Goal: Transaction & Acquisition: Download file/media

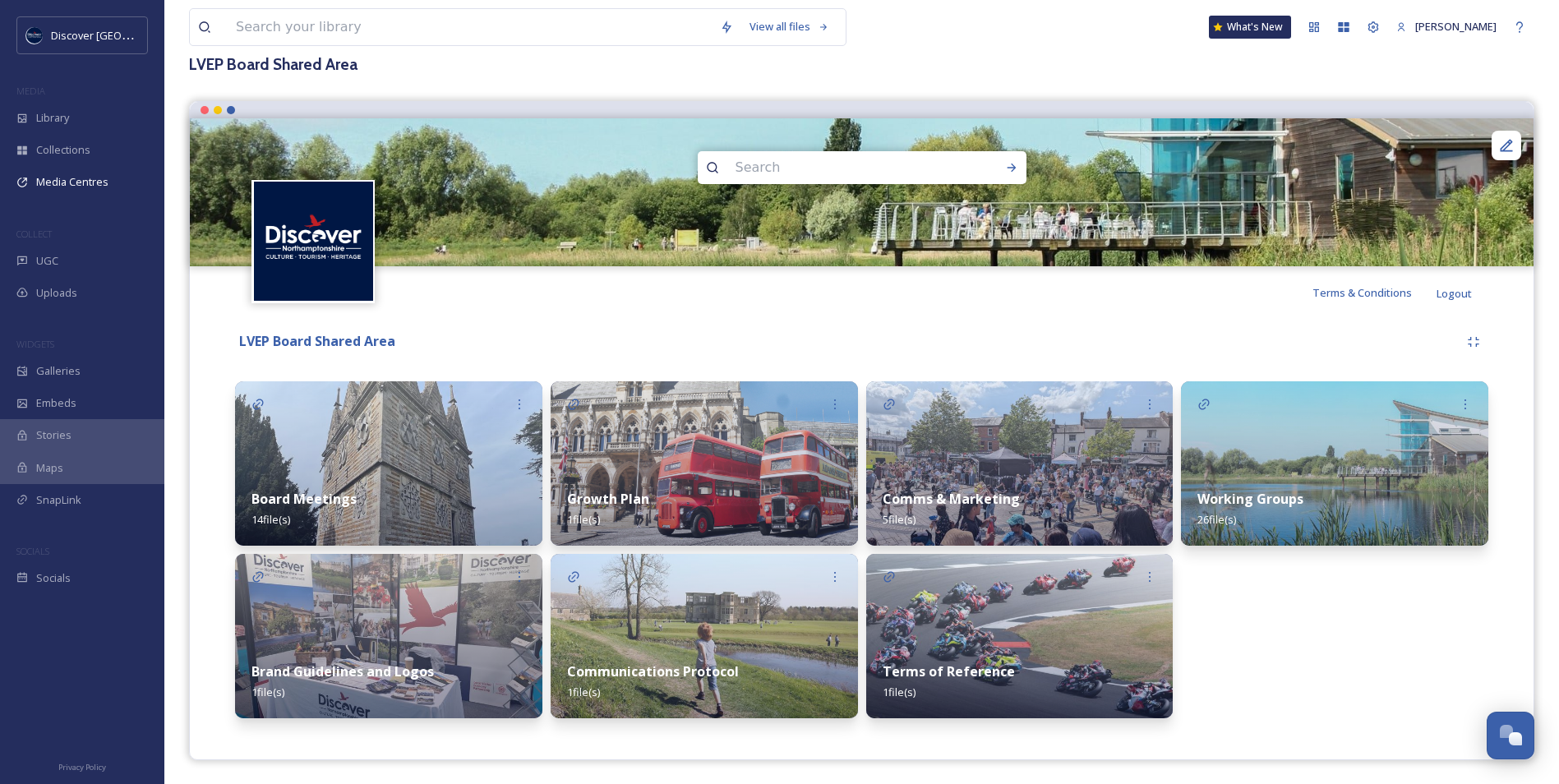
scroll to position [101, 0]
click at [1300, 489] on strong "Working Groups" at bounding box center [1250, 497] width 106 height 18
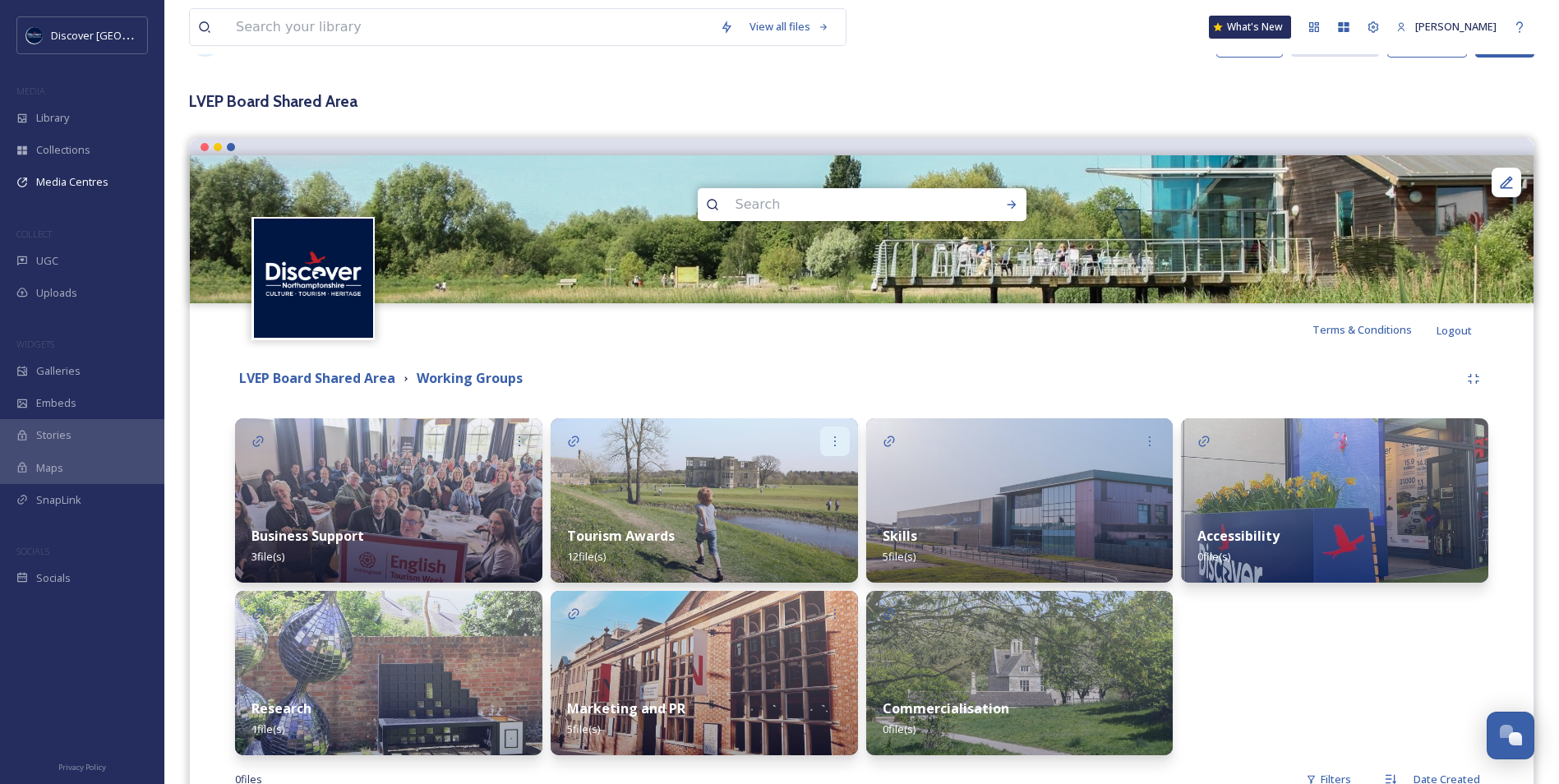
scroll to position [82, 0]
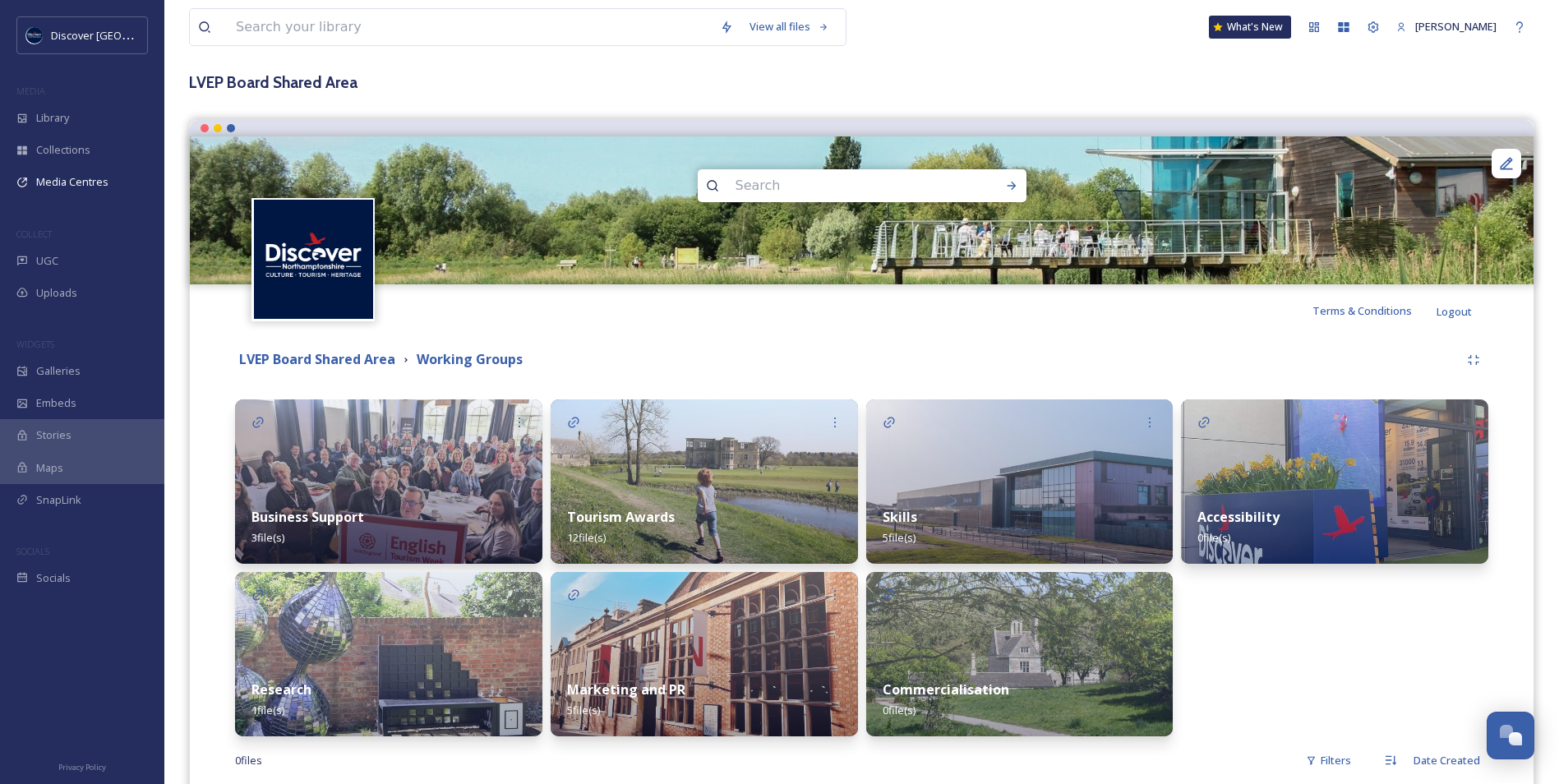
click at [755, 519] on div "Tourism Awards 12 file(s)" at bounding box center [704, 527] width 308 height 73
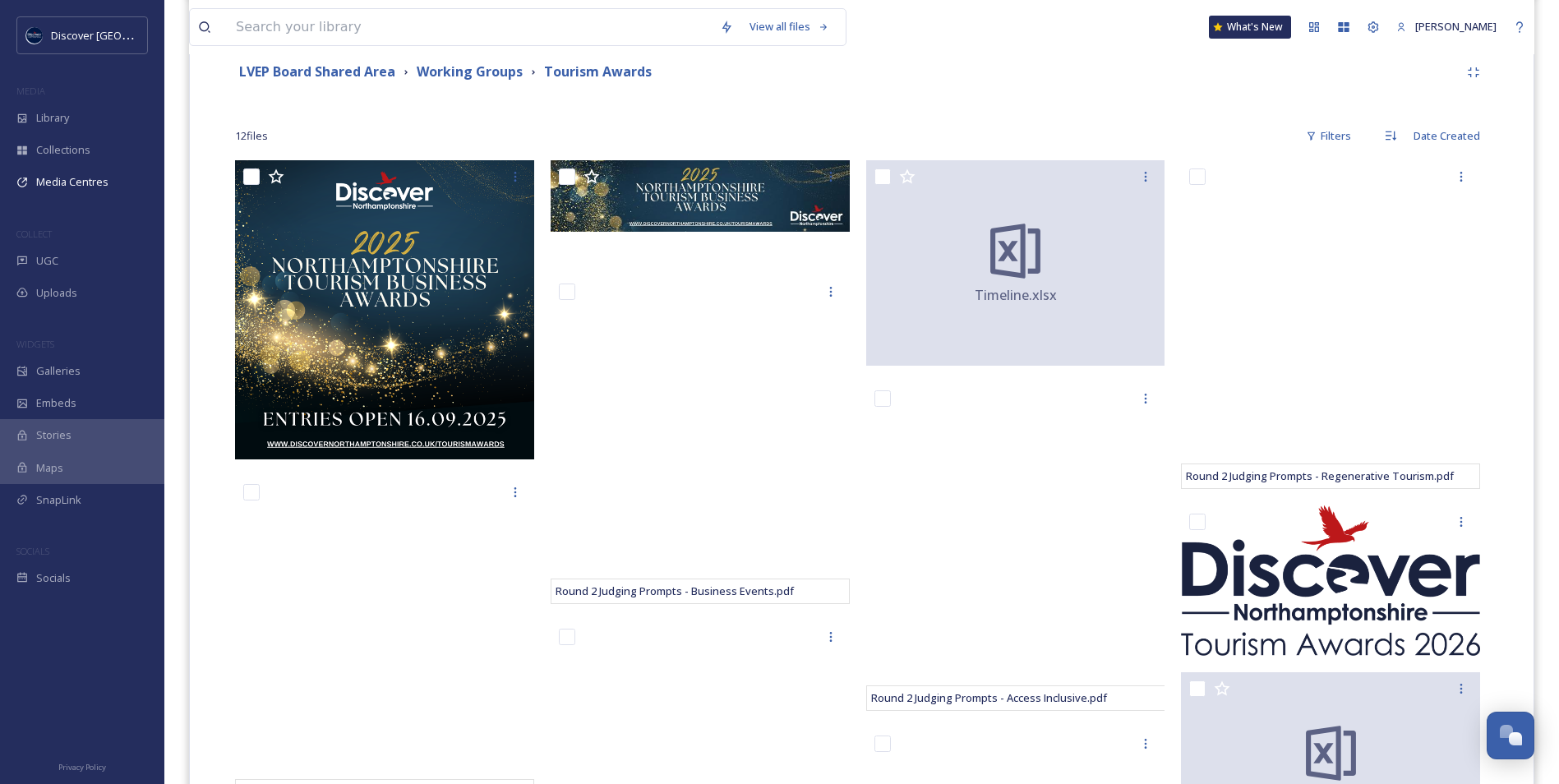
scroll to position [411, 0]
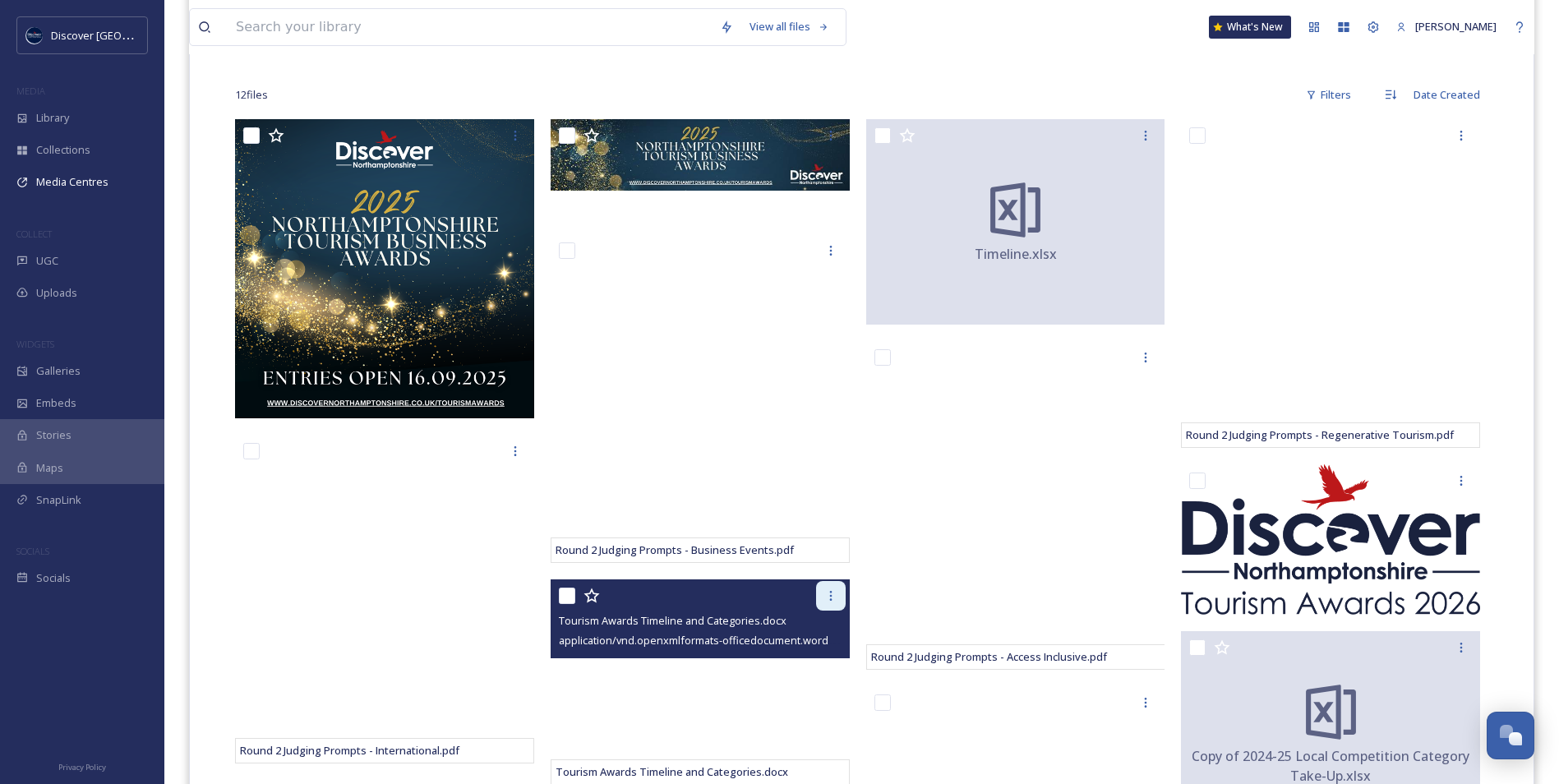
click at [837, 601] on icon at bounding box center [831, 596] width 13 height 13
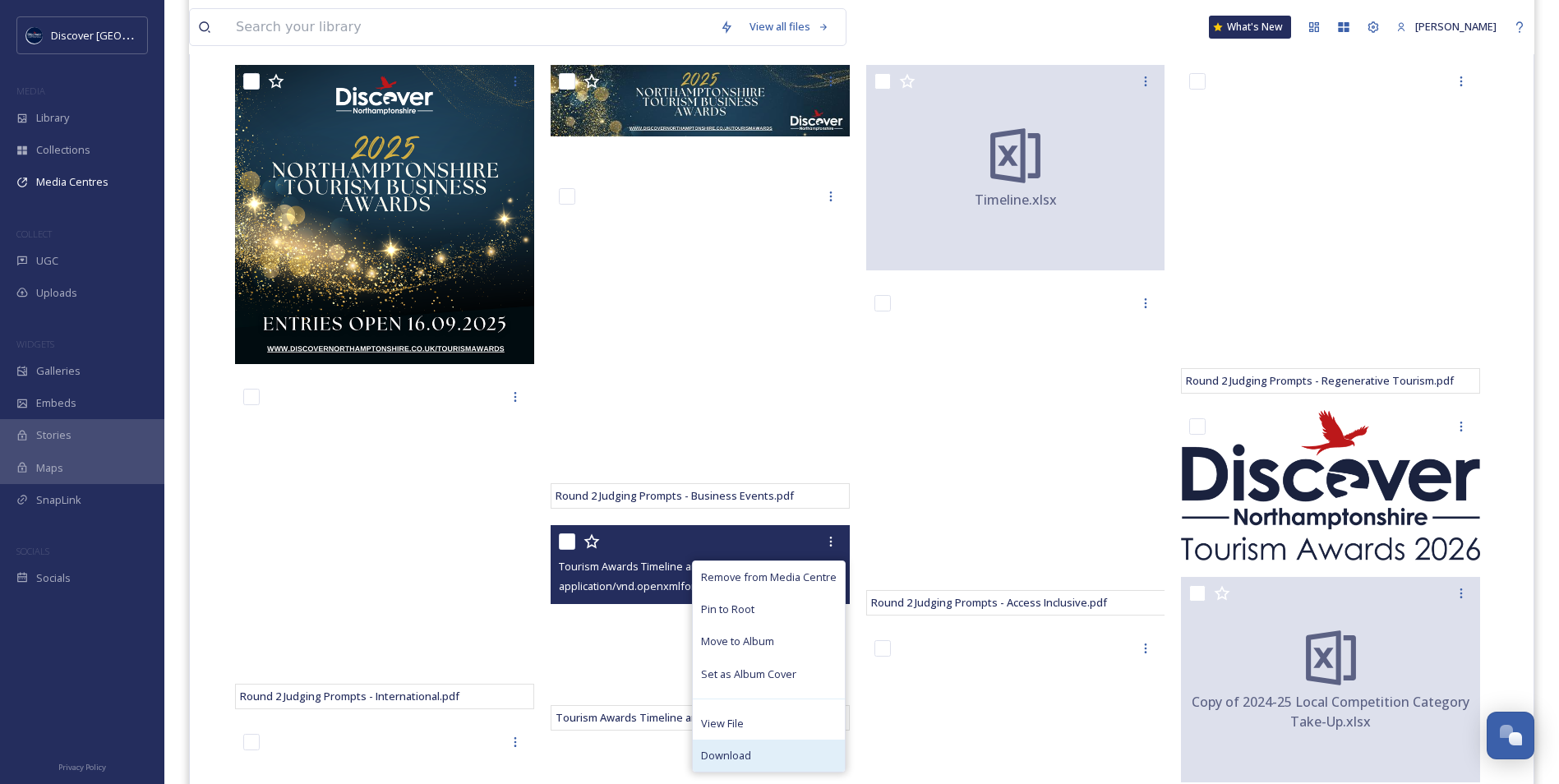
scroll to position [493, 0]
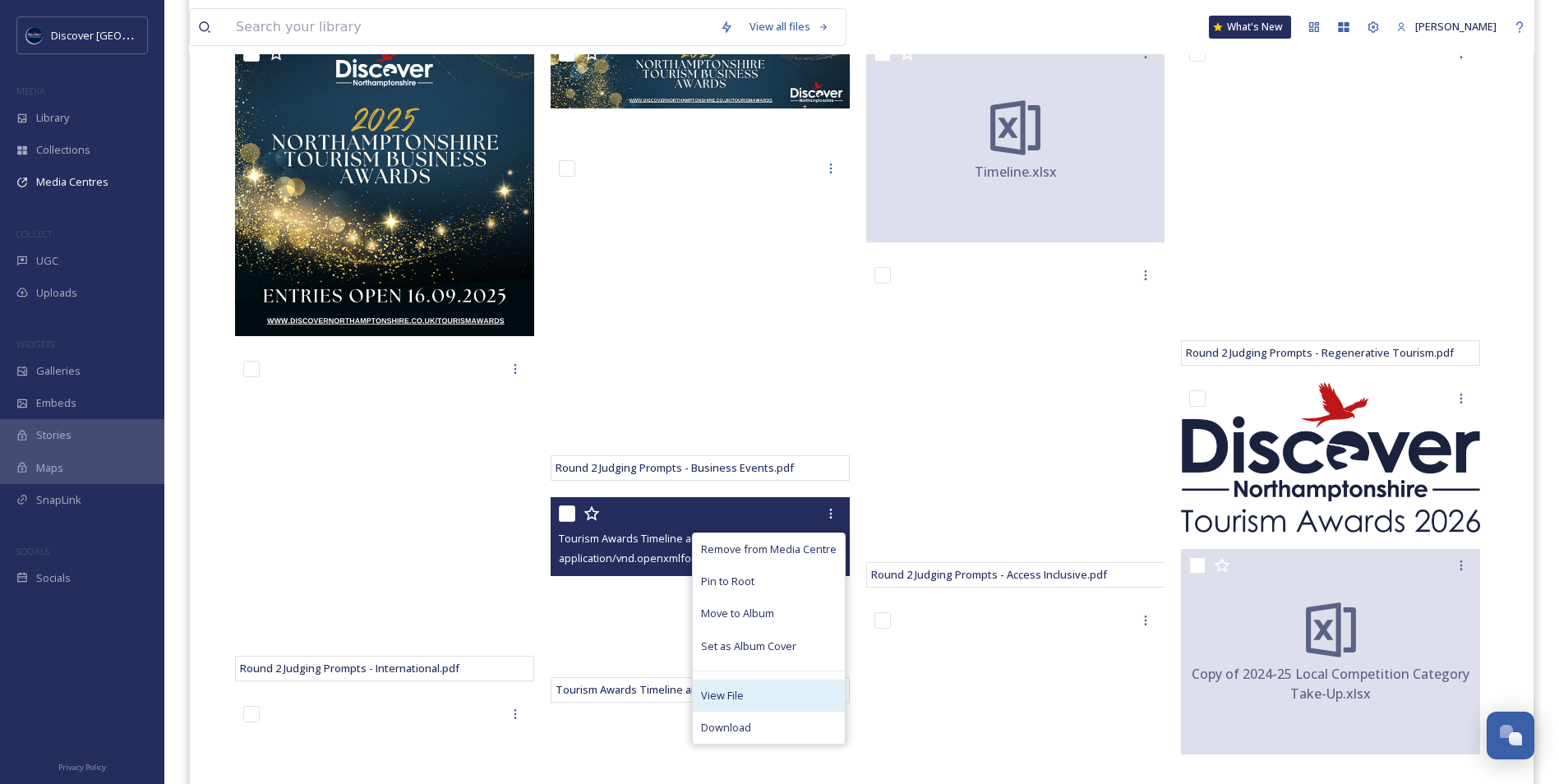
click at [750, 692] on div "View File" at bounding box center [769, 695] width 152 height 32
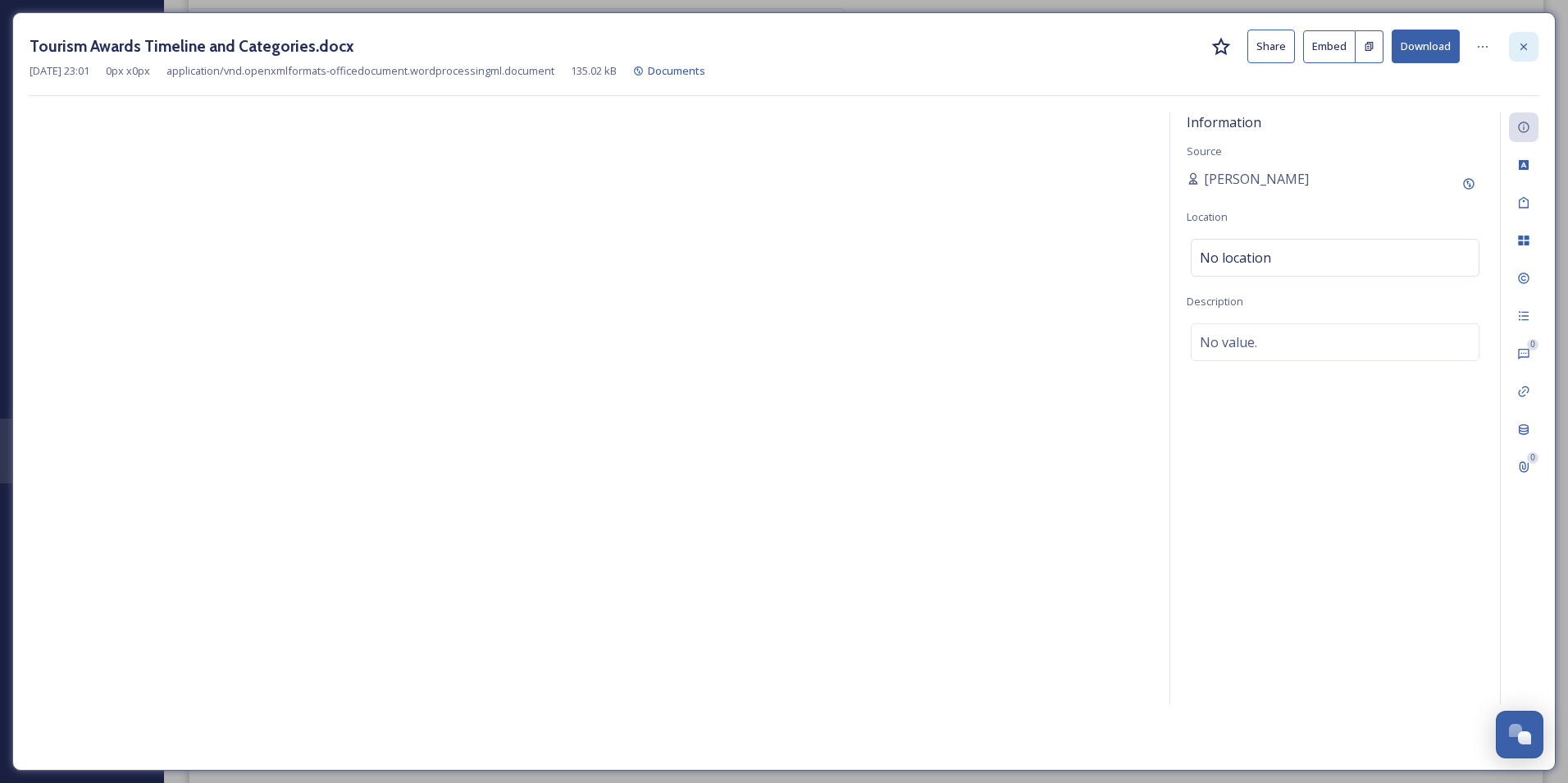
click at [1529, 55] on div at bounding box center [1523, 46] width 30 height 30
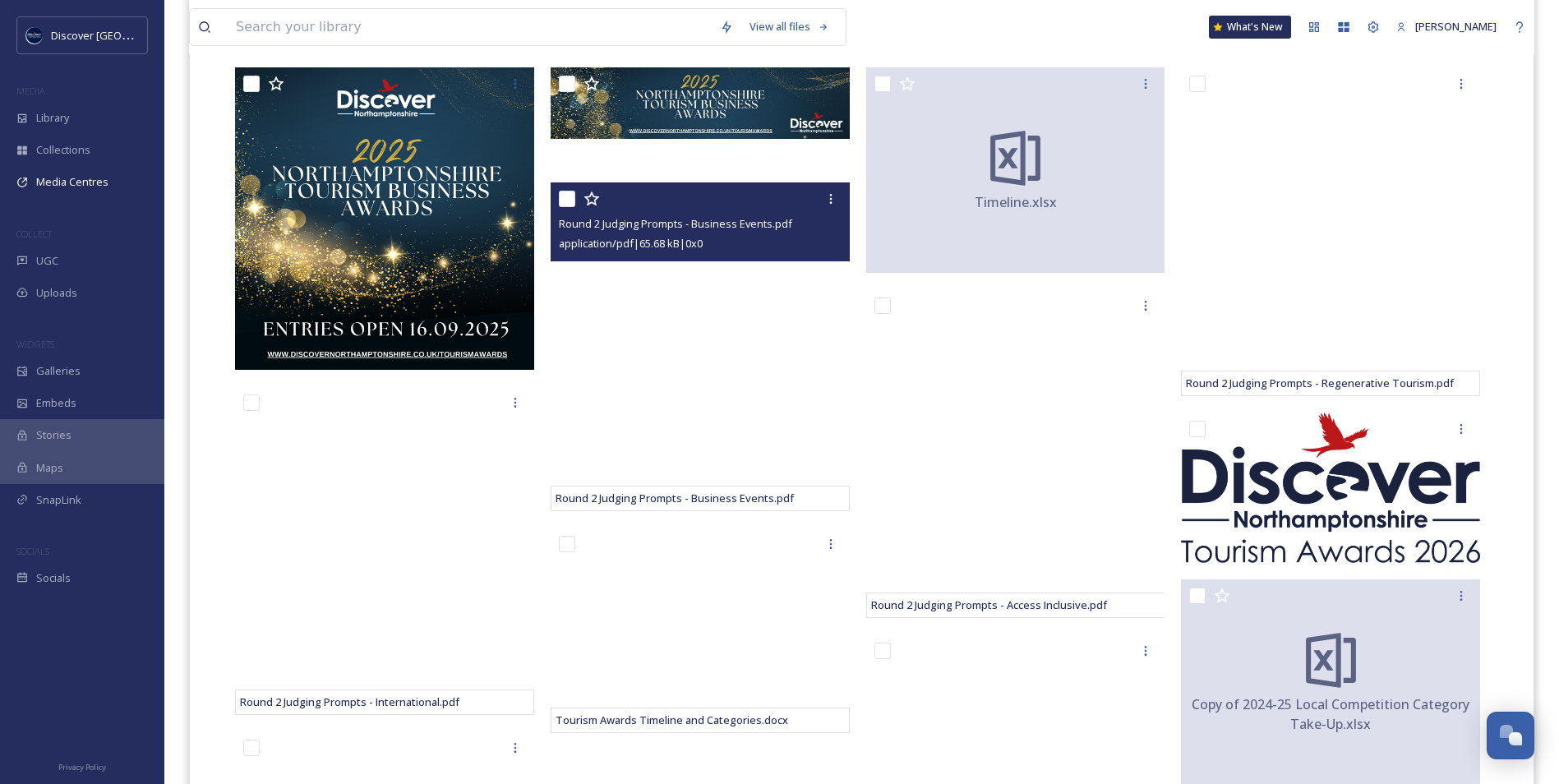
scroll to position [657, 0]
